Goal: Use online tool/utility: Use online tool/utility

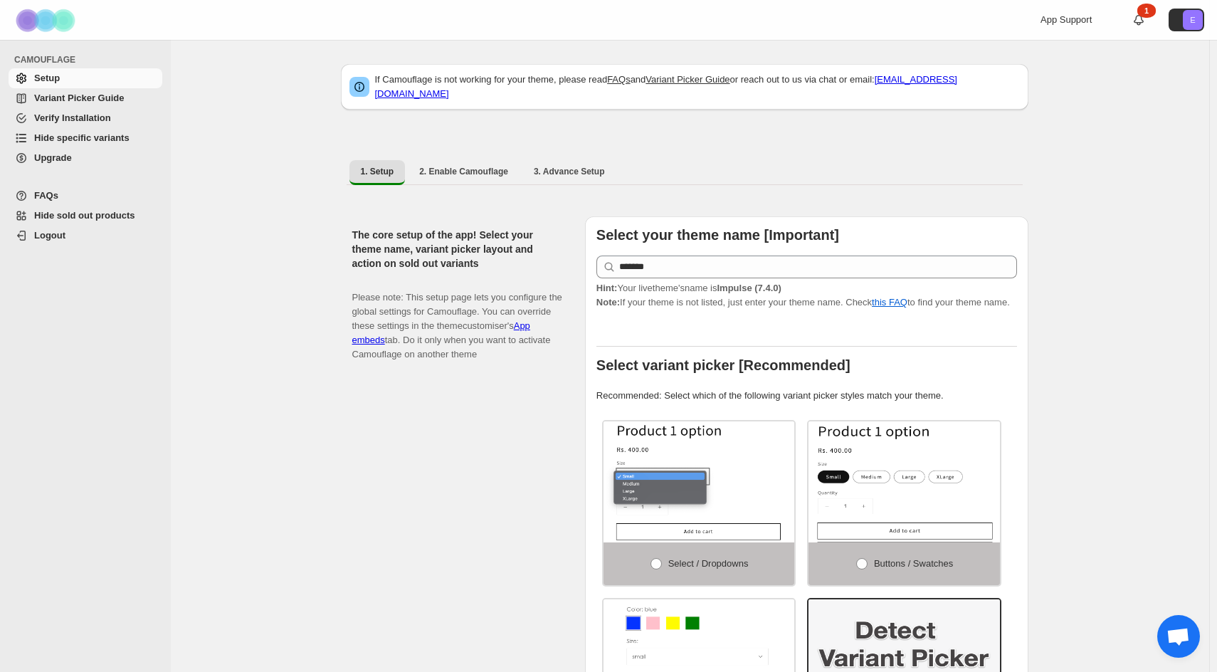
click at [58, 132] on span "Hide specific variants" at bounding box center [81, 137] width 95 height 11
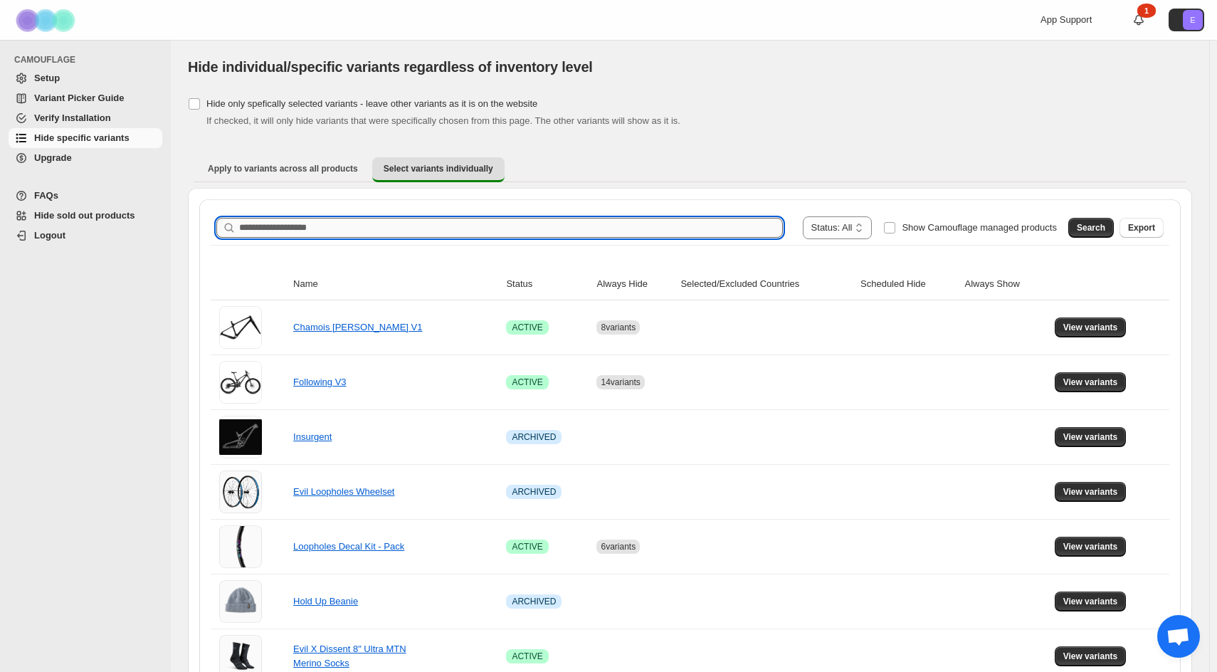
click at [303, 228] on input "Search product name" at bounding box center [511, 228] width 544 height 20
type input "**********"
click at [1098, 226] on span "Search" at bounding box center [1090, 227] width 28 height 11
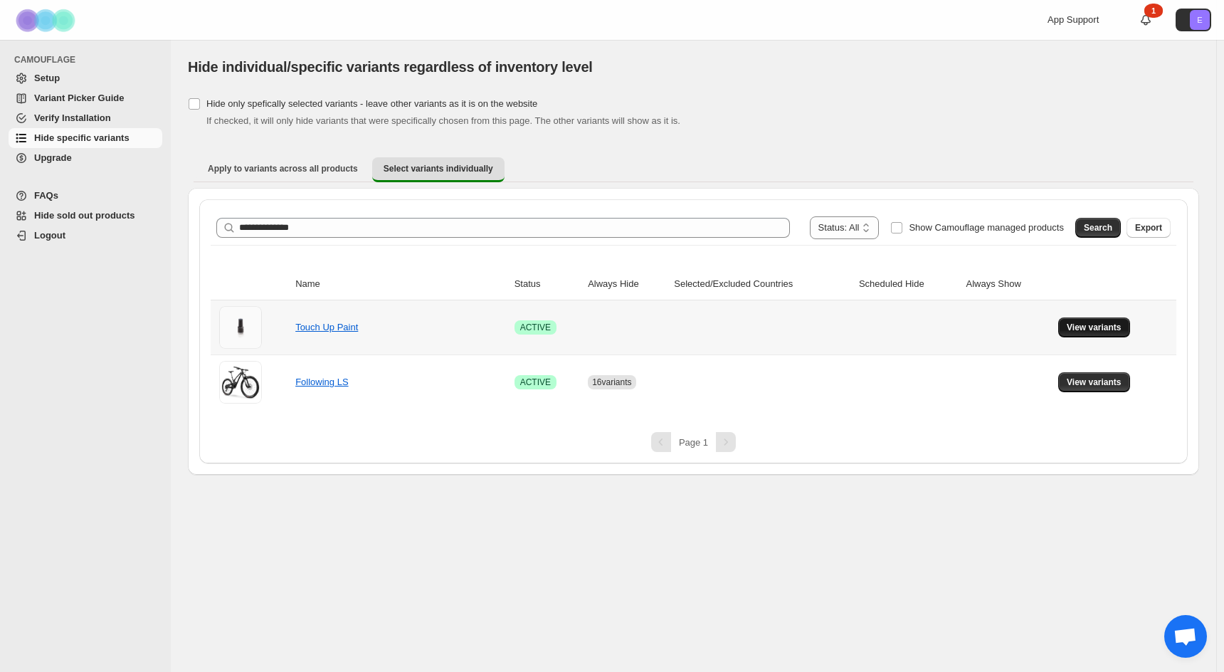
click at [1096, 327] on span "View variants" at bounding box center [1093, 327] width 55 height 11
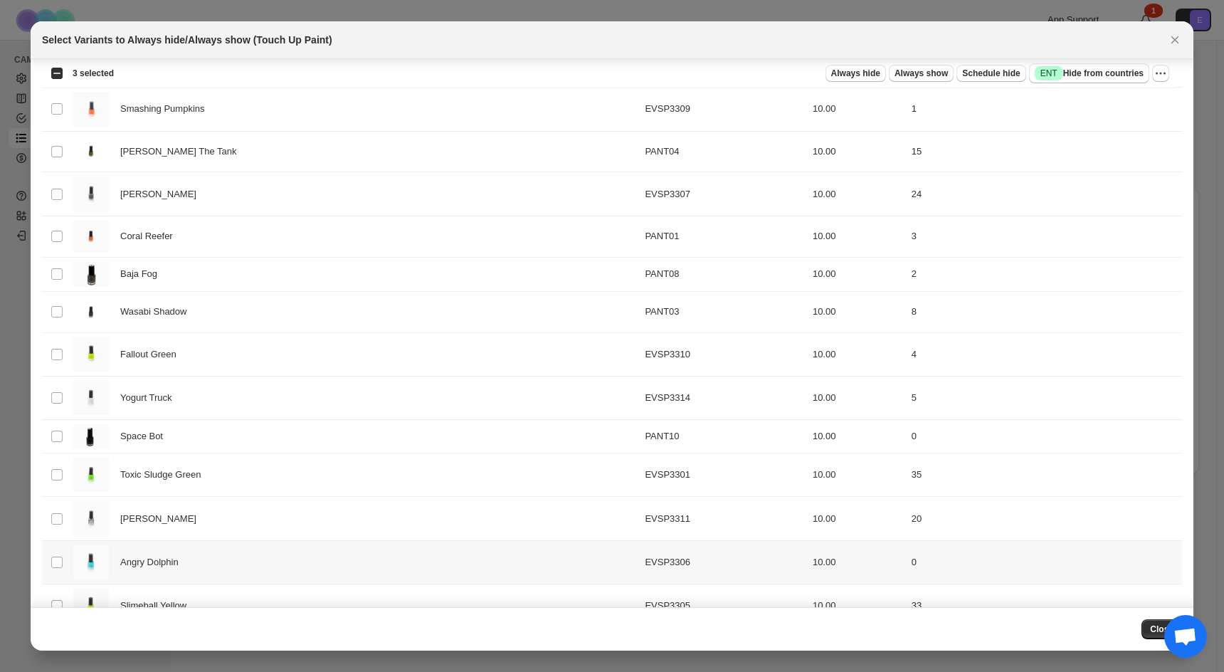
scroll to position [351, 0]
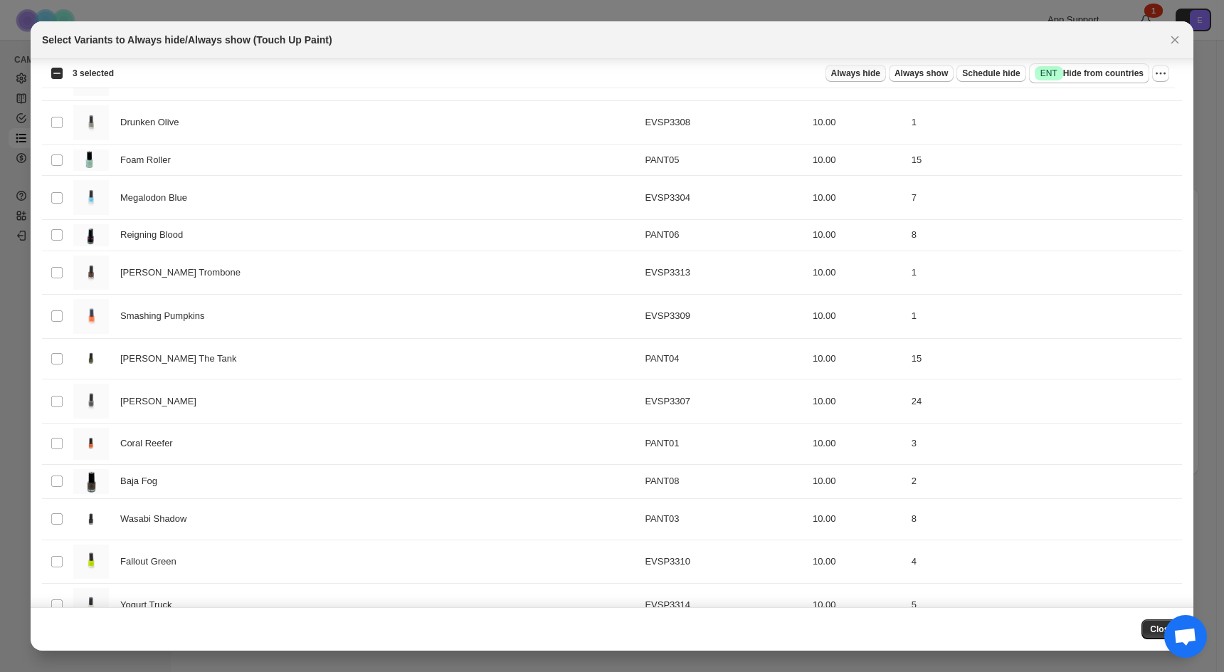
click at [862, 72] on span "Always hide" at bounding box center [855, 73] width 49 height 11
